Goal: Task Accomplishment & Management: Complete application form

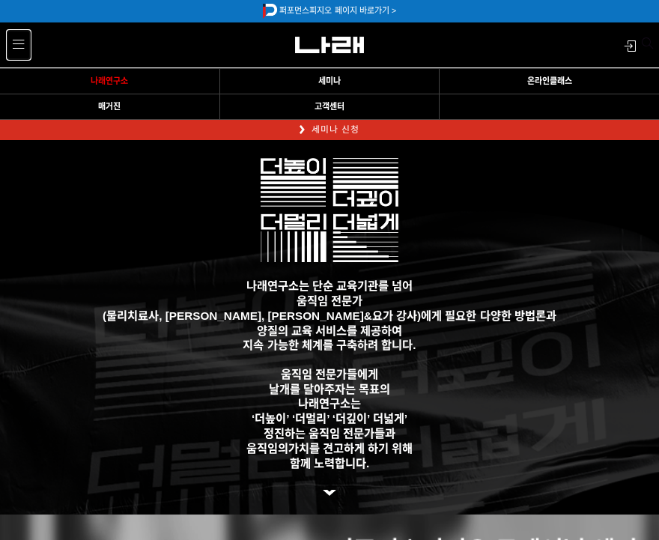
click at [18, 49] on span at bounding box center [18, 44] width 11 height 11
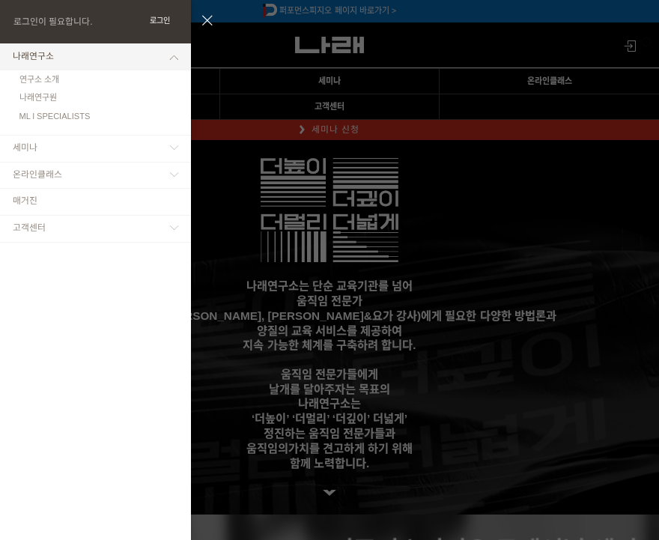
click at [169, 18] on button "로그인" at bounding box center [159, 20] width 35 height 15
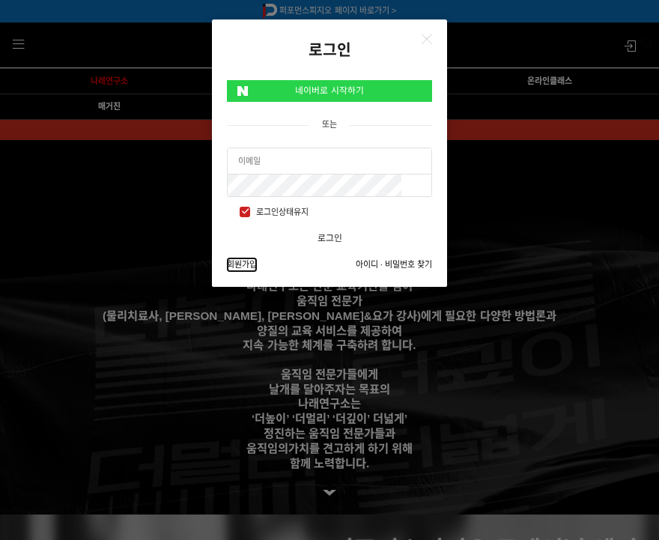
click at [241, 268] on link "회원가입" at bounding box center [242, 265] width 30 height 14
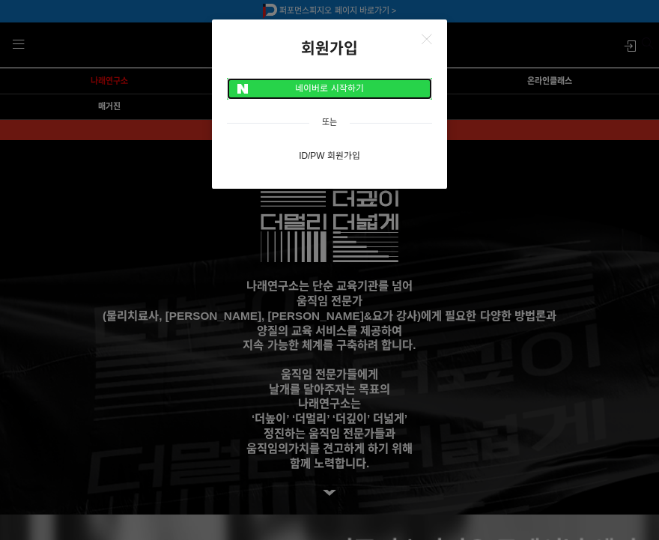
click at [354, 81] on link "네이버로 시작하기" at bounding box center [329, 89] width 205 height 22
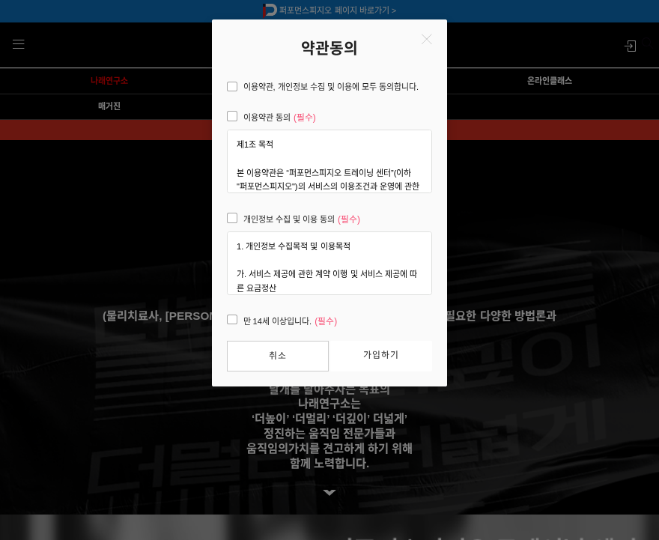
click at [227, 82] on span "이용약관, 개인정보 수집 및 이용에 모두 동의합니다." at bounding box center [323, 87] width 192 height 14
click at [223, 82] on input "이용약관, 개인정보 수집 및 이용에 모두 동의합니다." at bounding box center [218, 84] width 8 height 8
checkbox input "true"
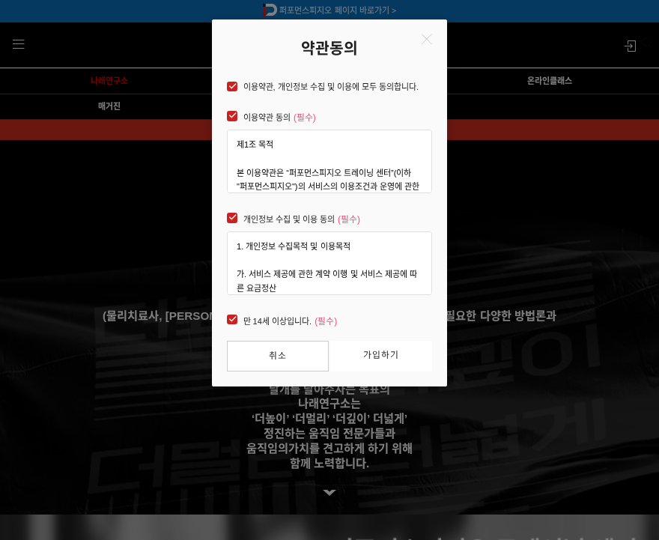
checkbox input "true"
click at [360, 363] on link "가입하기" at bounding box center [380, 356] width 101 height 31
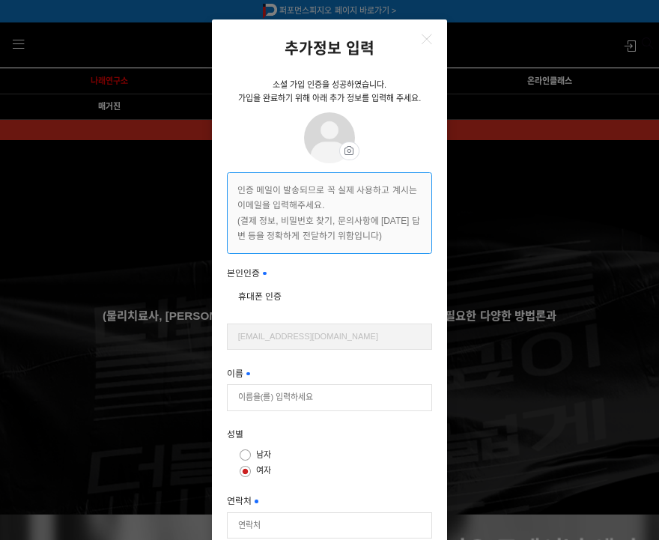
click at [294, 292] on div "휴대폰 인증" at bounding box center [329, 296] width 205 height 22
click at [279, 300] on button "휴대폰 인증" at bounding box center [260, 296] width 66 height 22
type input "김수현"
type input "01038437148"
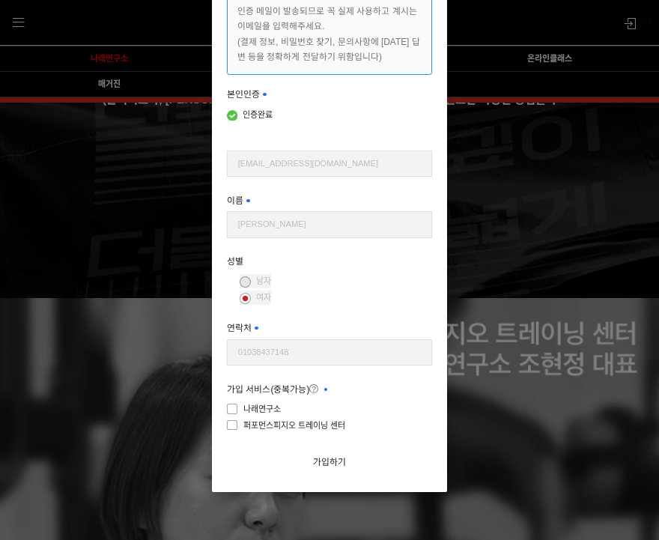
scroll to position [201, 0]
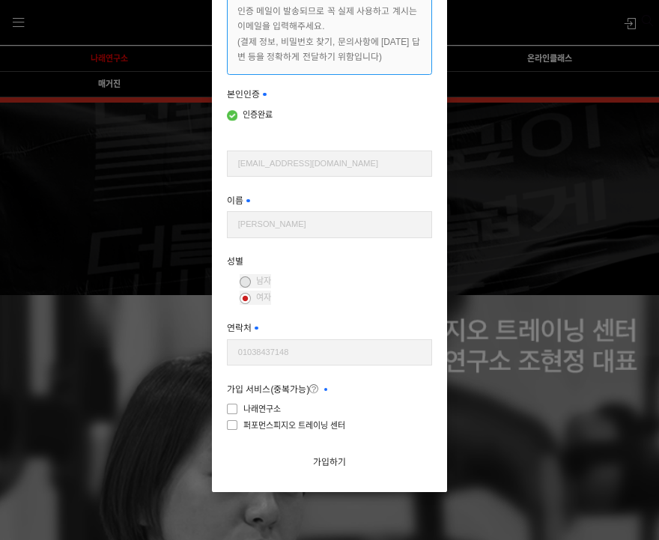
click at [316, 386] on icon at bounding box center [313, 389] width 9 height 9
click at [234, 403] on span "나래연구소" at bounding box center [253, 409] width 53 height 14
click at [234, 403] on input"] "나래연구소" at bounding box center [316, 406] width 205 height 8
checkbox input"] "true"
click at [238, 423] on span "퍼포먼스피지오 트레이닝 센터" at bounding box center [286, 426] width 118 height 14
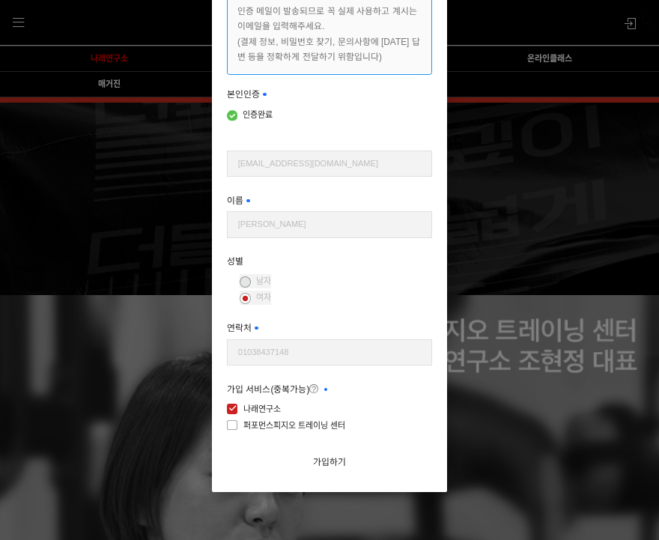
click at [238, 423] on input"] "퍼포먼스피지오 트레이닝 센터" at bounding box center [316, 423] width 205 height 8
checkbox input"] "true"
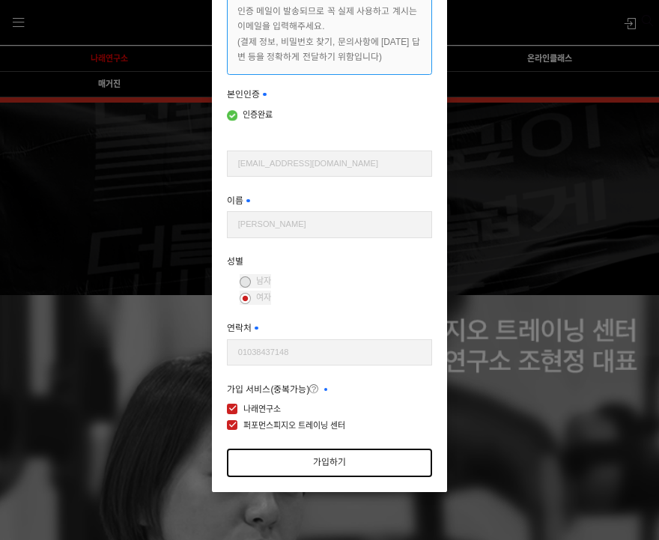
click at [344, 465] on button "가입하기" at bounding box center [329, 463] width 205 height 28
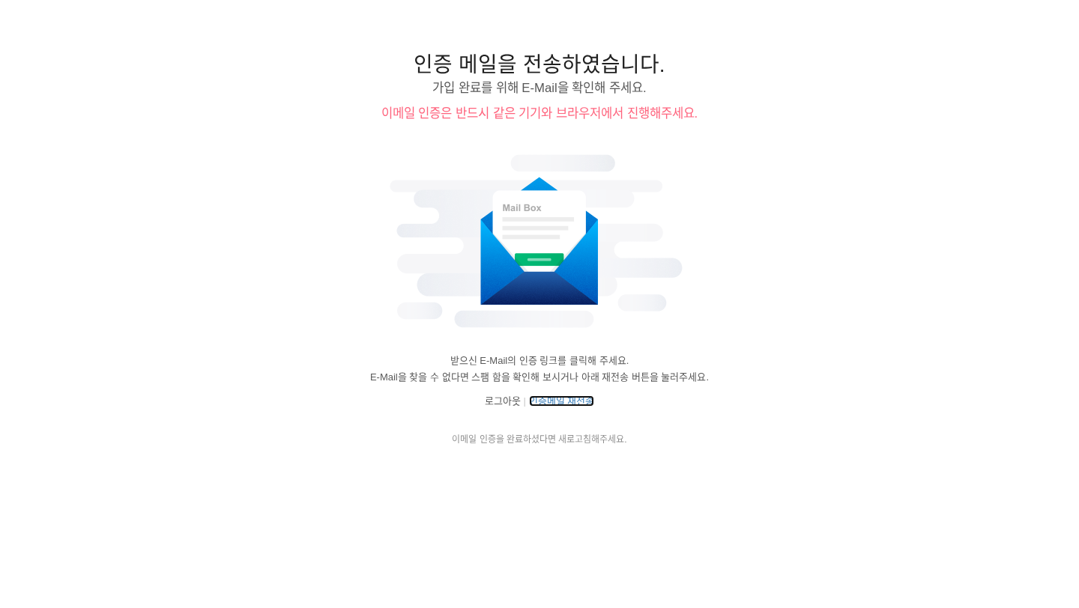
click at [563, 399] on link "인증메일 재전송" at bounding box center [562, 401] width 66 height 11
click at [505, 407] on link "로그아웃" at bounding box center [503, 401] width 36 height 11
